Goal: Transaction & Acquisition: Purchase product/service

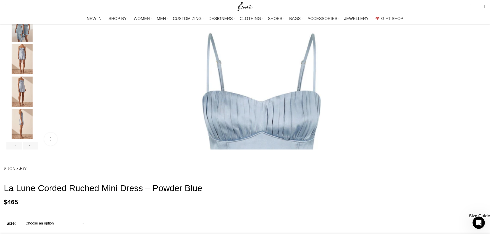
scroll to position [129, 0]
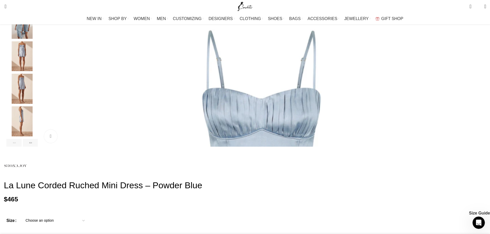
click at [38, 64] on img "3 / 6" at bounding box center [21, 56] width 31 height 30
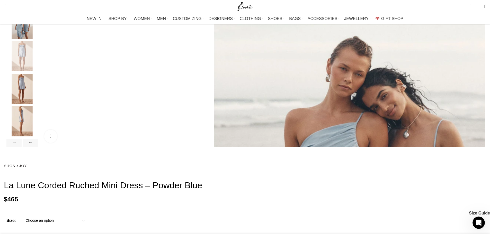
click at [38, 89] on img "4 / 6" at bounding box center [21, 89] width 31 height 30
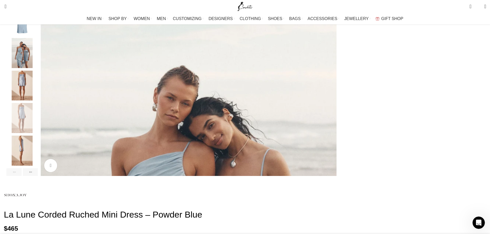
scroll to position [51, 0]
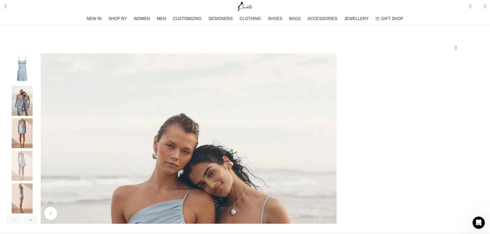
click at [38, 81] on img "1 / 6" at bounding box center [21, 68] width 31 height 30
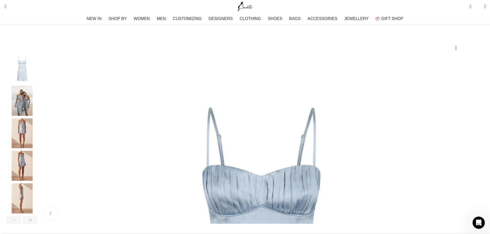
click at [38, 106] on img "2 / 6" at bounding box center [21, 101] width 31 height 30
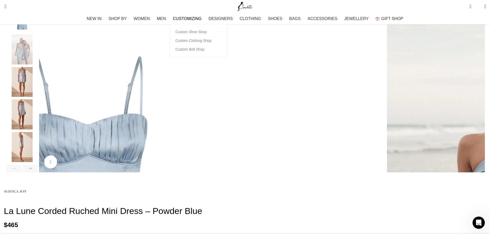
scroll to position [0, 162]
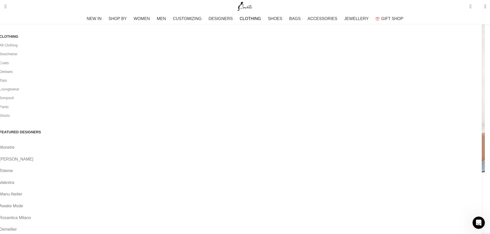
click at [97, 74] on link "Dresses" at bounding box center [238, 71] width 478 height 9
